Goal: Information Seeking & Learning: Check status

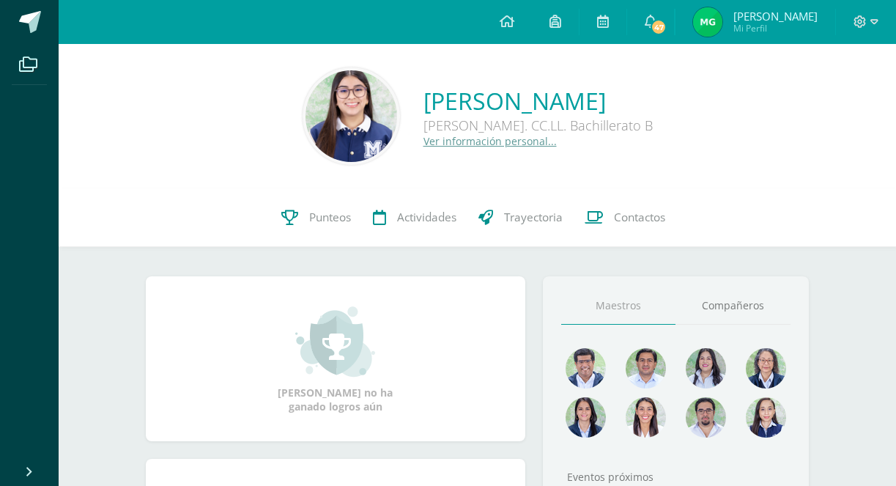
click at [325, 227] on link "Punteos" at bounding box center [316, 217] width 92 height 59
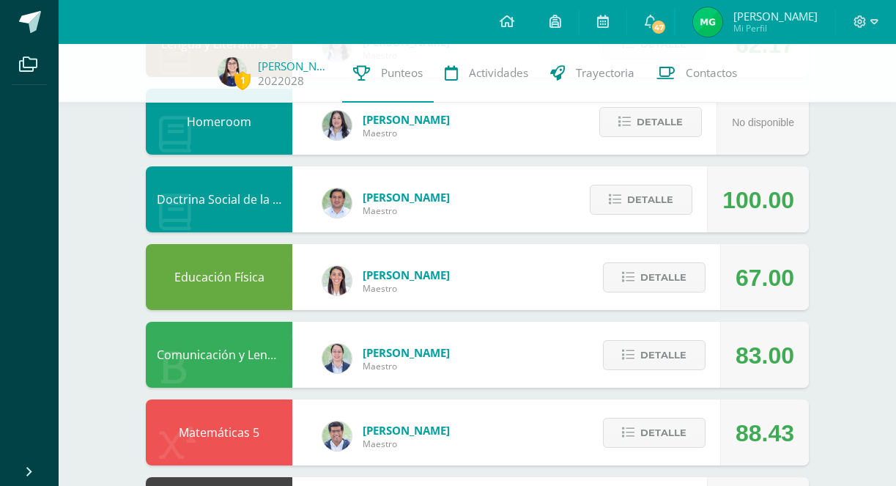
scroll to position [221, 0]
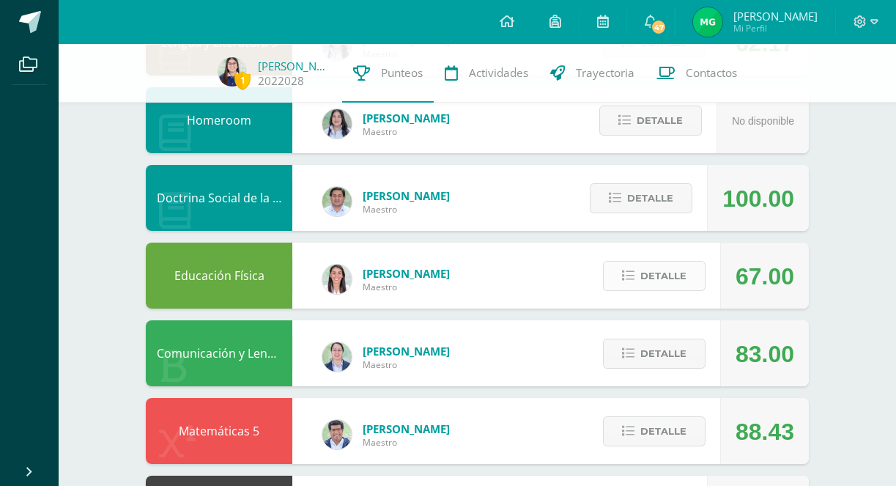
click at [684, 272] on span "Detalle" at bounding box center [664, 275] width 46 height 27
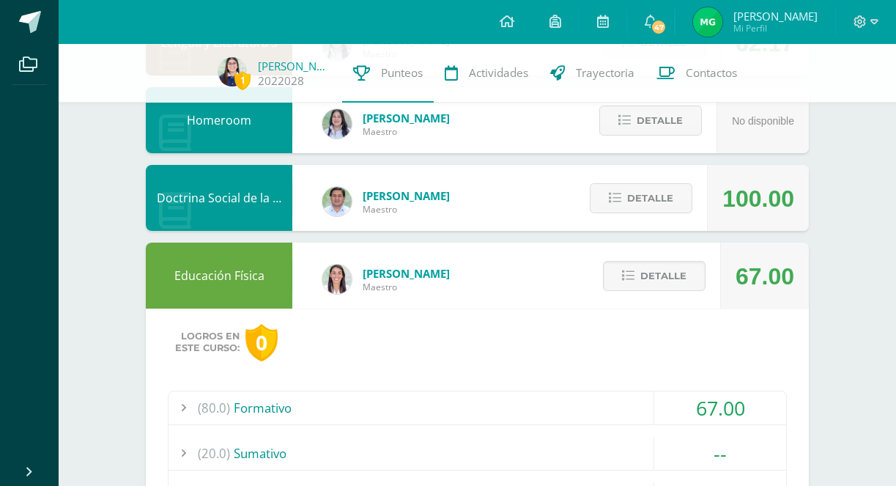
click at [572, 403] on div "(80.0) Formativo" at bounding box center [478, 407] width 618 height 33
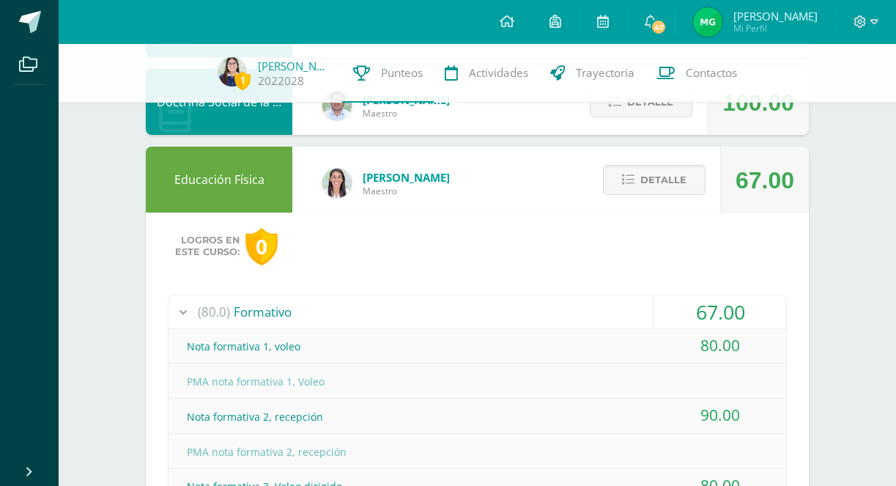
scroll to position [285, 0]
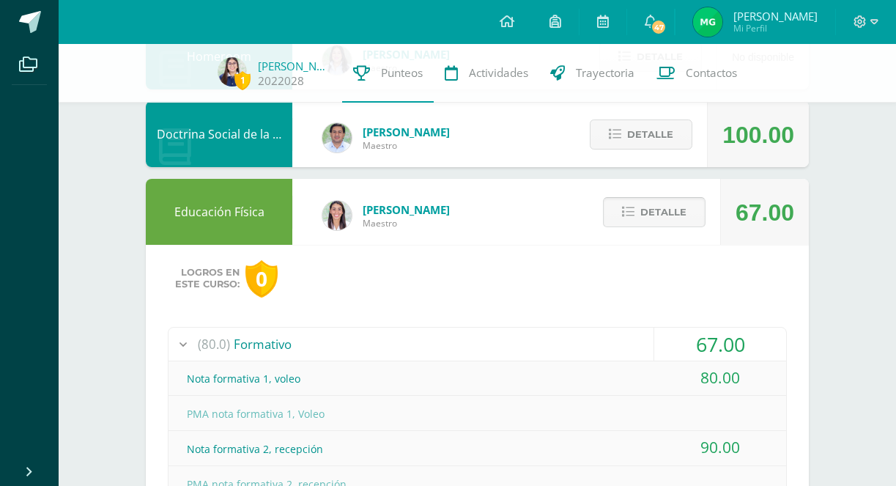
click at [655, 214] on span "Detalle" at bounding box center [664, 212] width 46 height 27
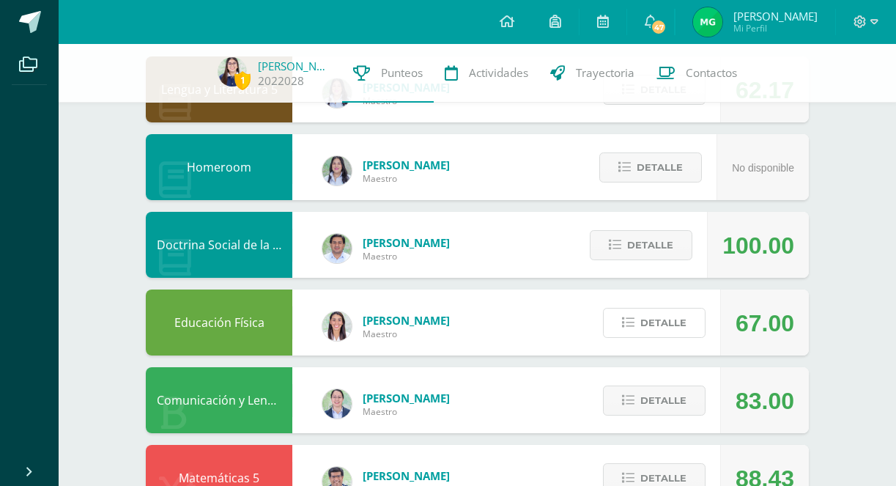
scroll to position [0, 0]
